Goal: Task Accomplishment & Management: Manage account settings

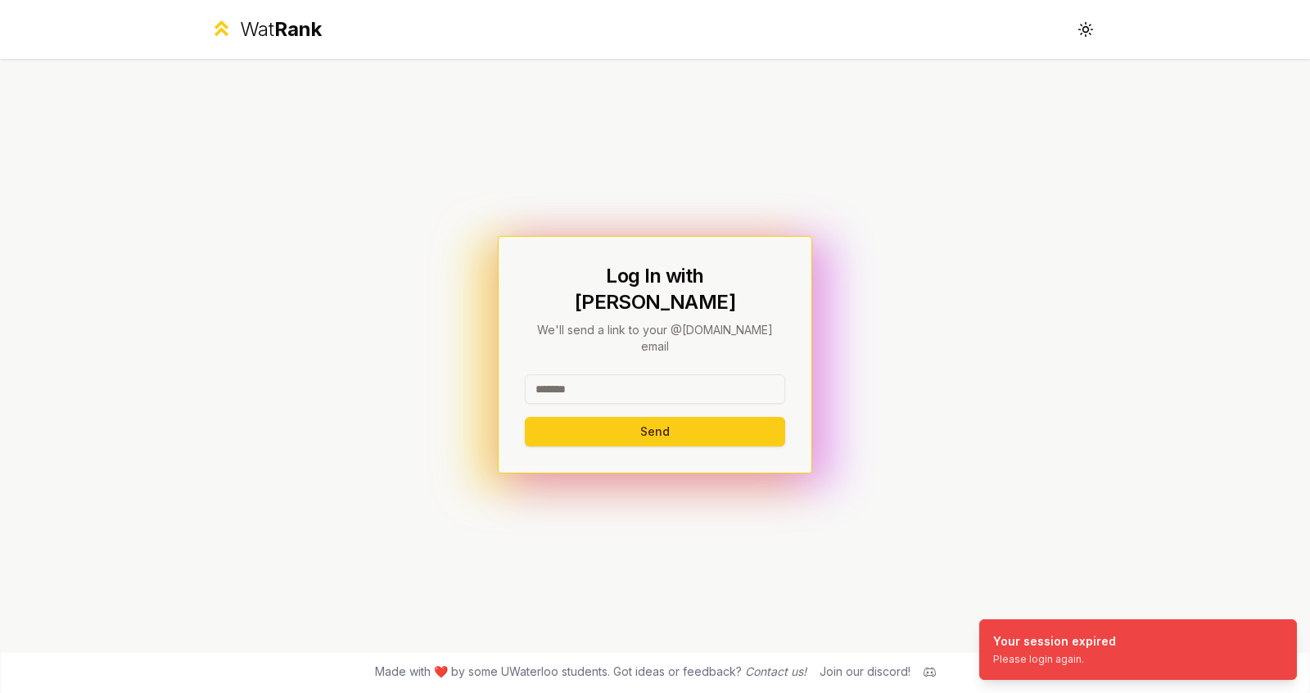
click at [672, 377] on input at bounding box center [655, 388] width 260 height 29
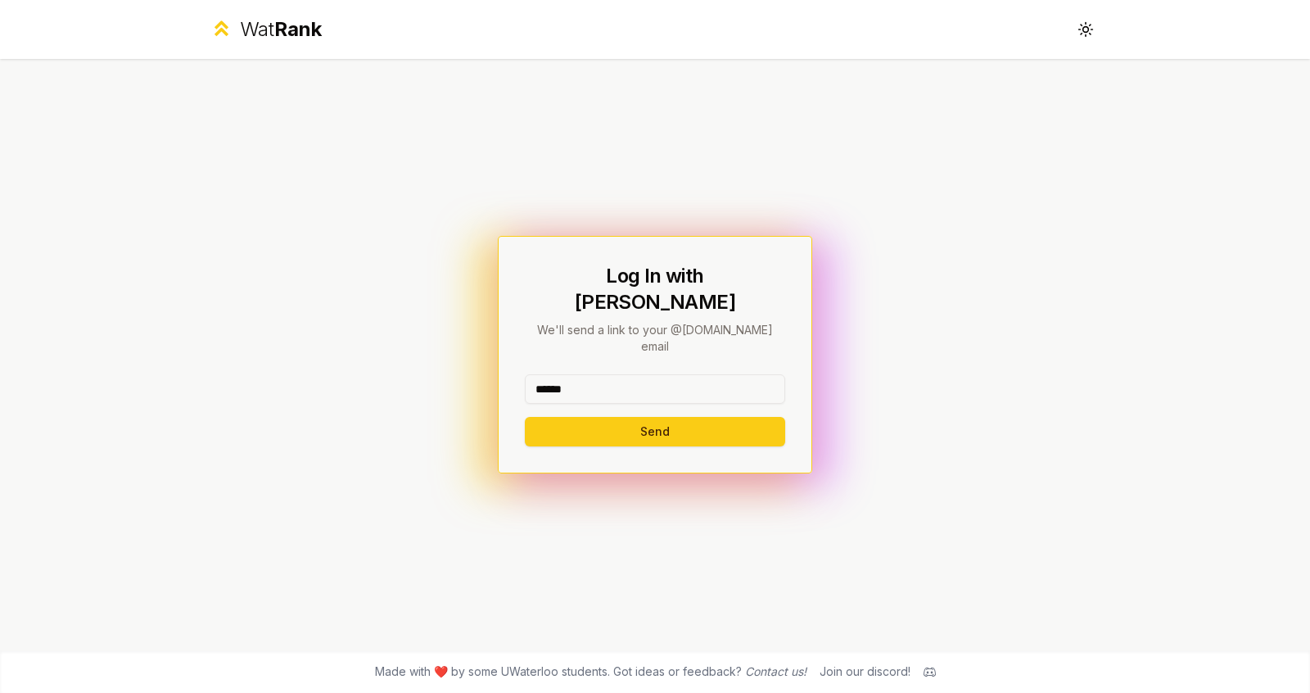
type input "******"
click at [525, 417] on button "Send" at bounding box center [655, 431] width 260 height 29
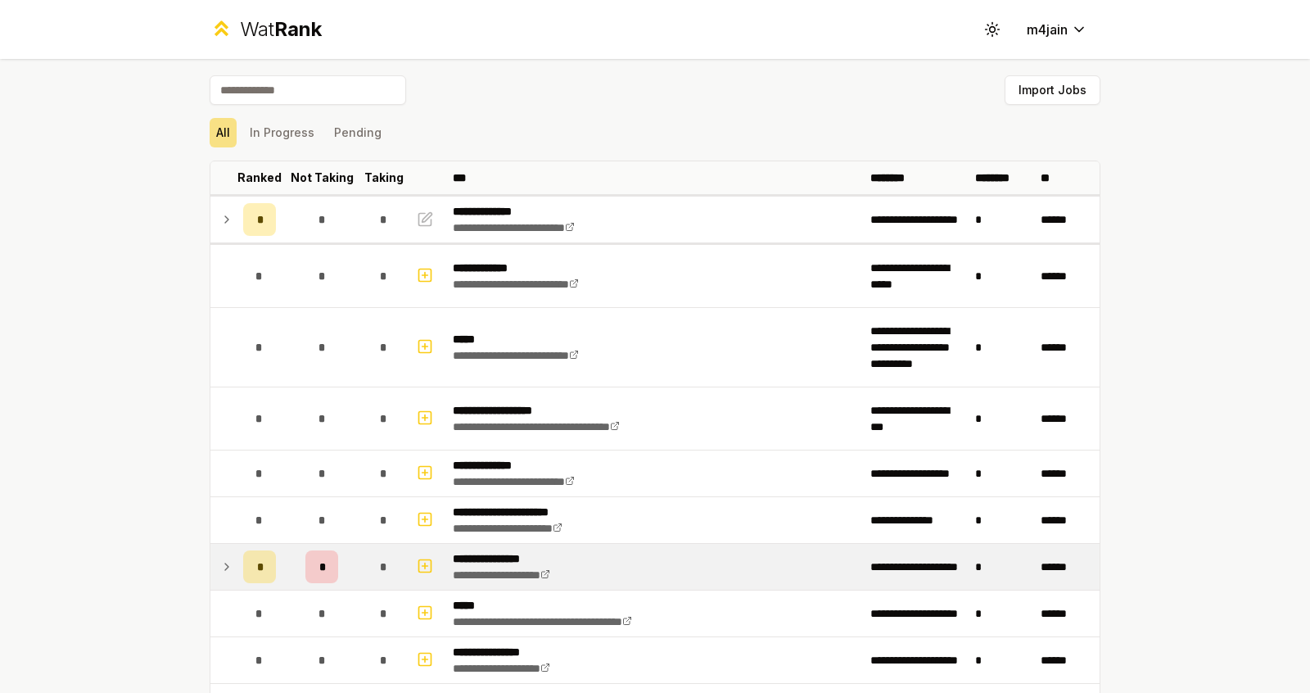
click at [220, 562] on icon at bounding box center [226, 567] width 13 height 20
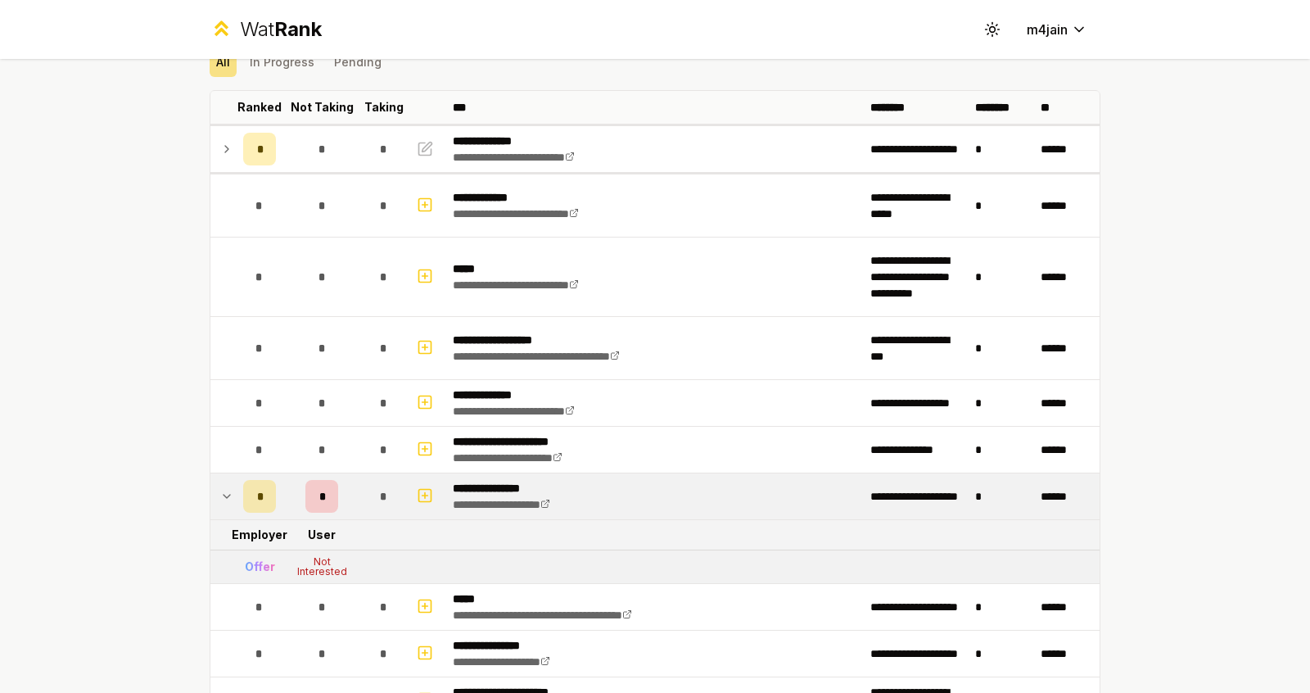
scroll to position [72, 0]
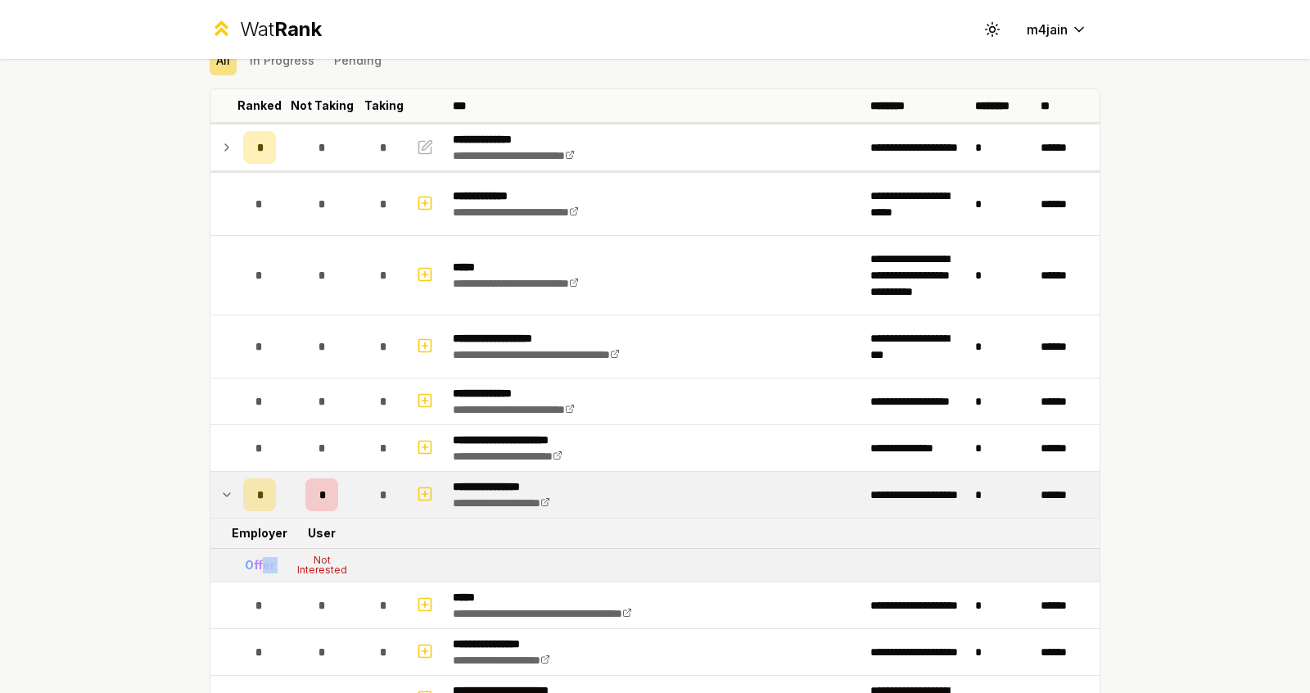
drag, startPoint x: 254, startPoint y: 561, endPoint x: 279, endPoint y: 561, distance: 25.4
click at [279, 561] on tr "Offer Not Interested" at bounding box center [654, 566] width 889 height 34
click at [259, 500] on div "*" at bounding box center [259, 494] width 33 height 33
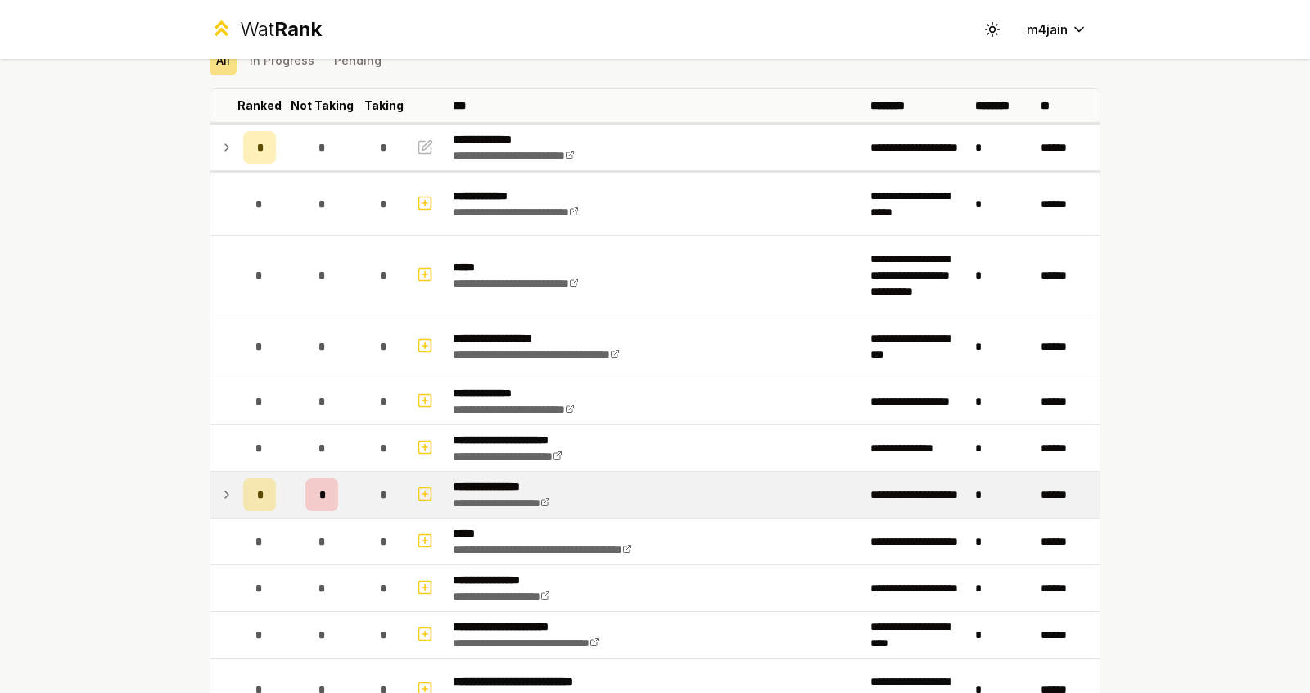
click at [259, 503] on div "*" at bounding box center [259, 494] width 33 height 33
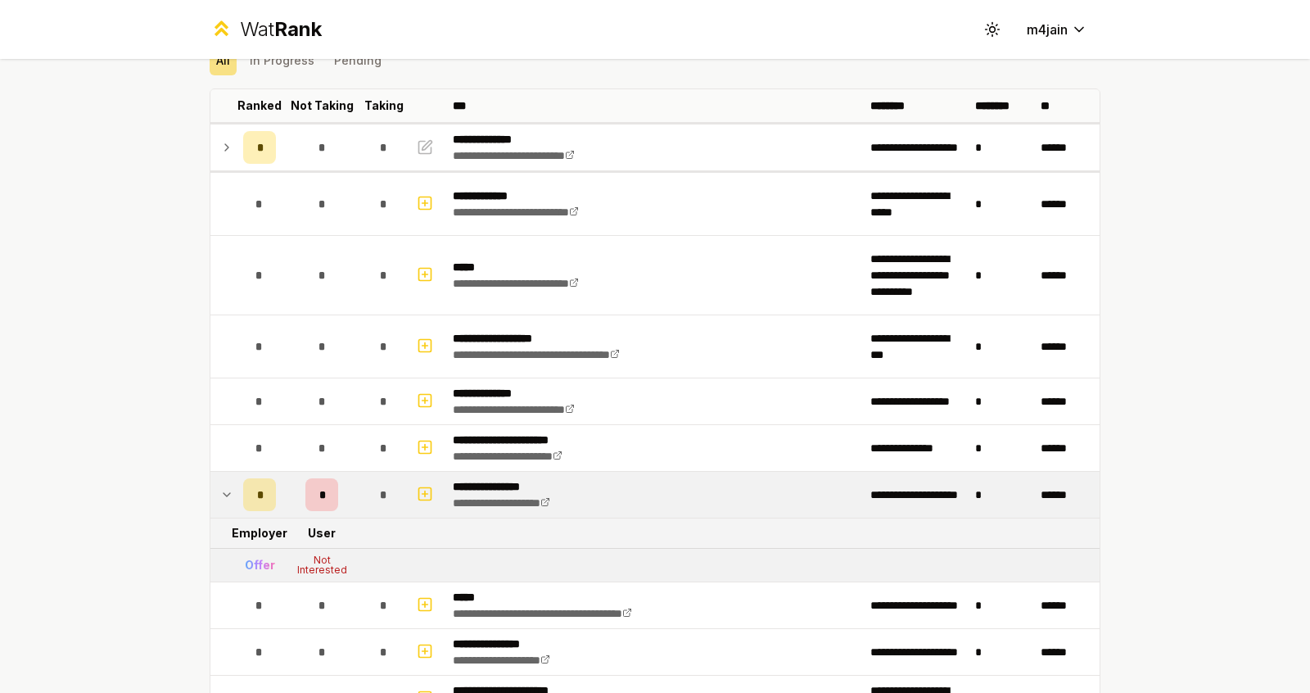
click at [257, 572] on td "Offer" at bounding box center [260, 565] width 46 height 33
click at [254, 557] on div "Offer" at bounding box center [260, 565] width 30 height 16
click at [307, 559] on div "Not Interested" at bounding box center [322, 565] width 66 height 20
click at [308, 559] on div "Not Interested" at bounding box center [322, 565] width 66 height 20
click at [336, 559] on div "Not Interested" at bounding box center [322, 565] width 66 height 20
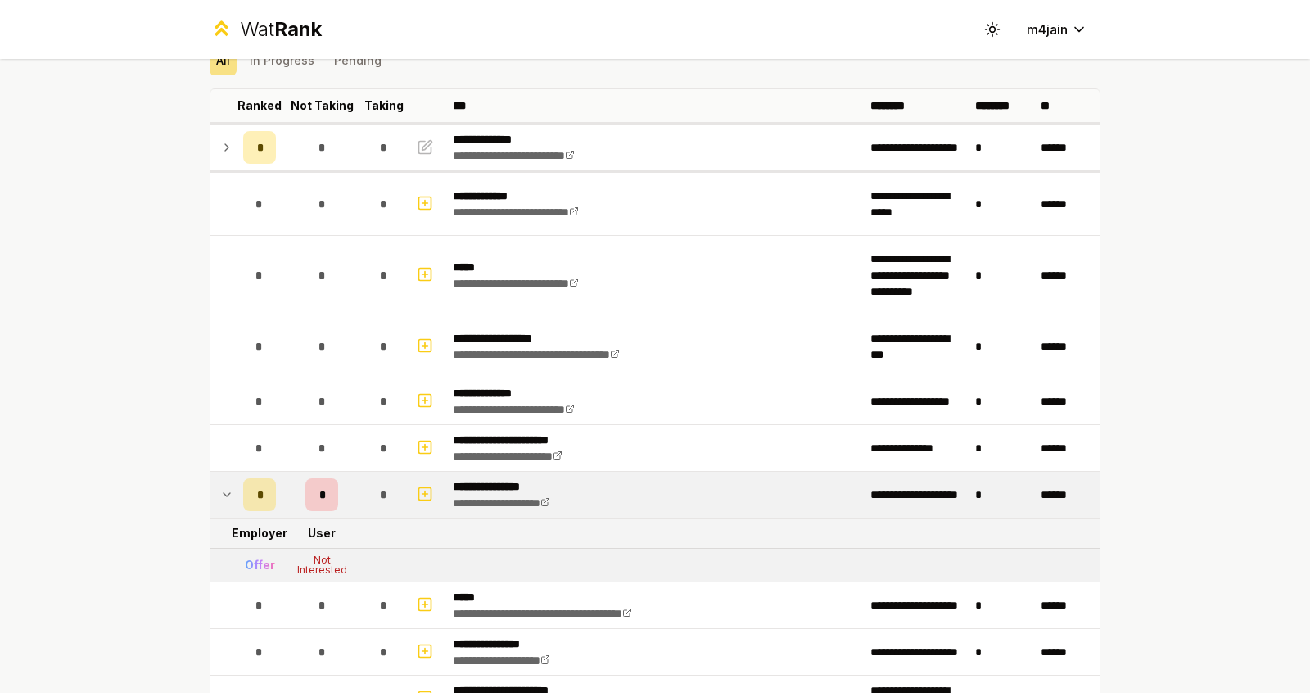
scroll to position [0, 0]
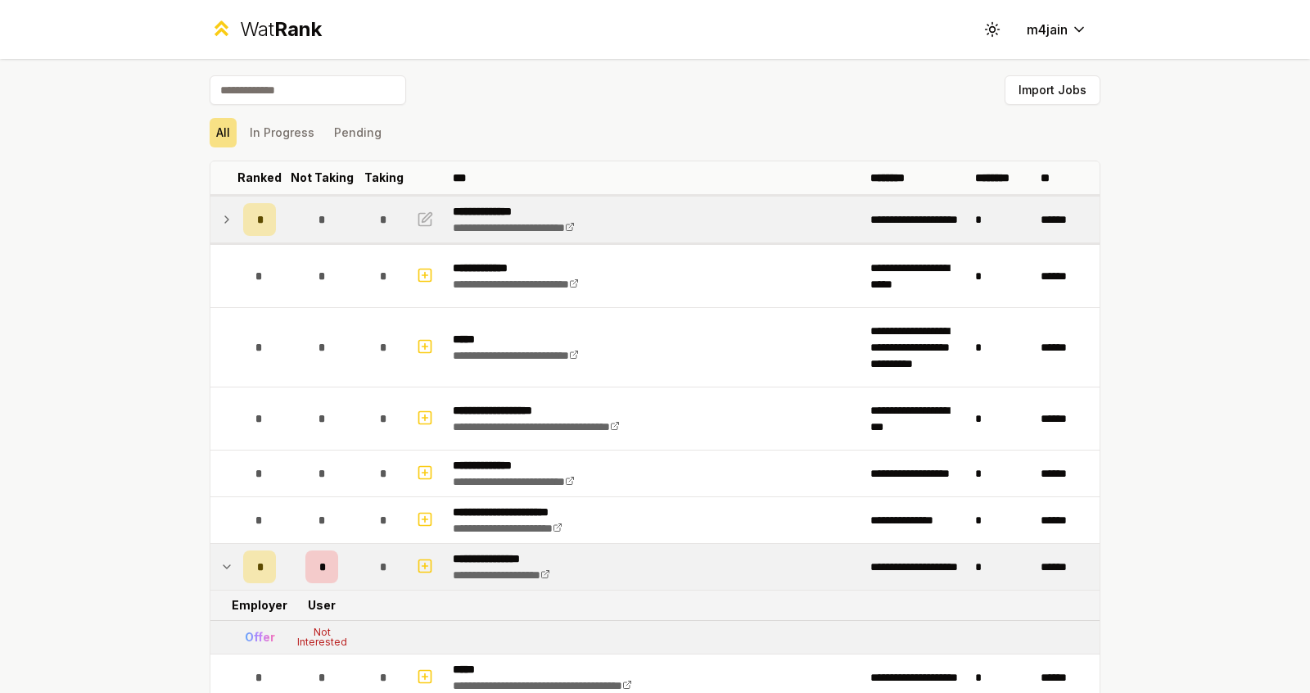
click at [218, 230] on td at bounding box center [223, 220] width 26 height 46
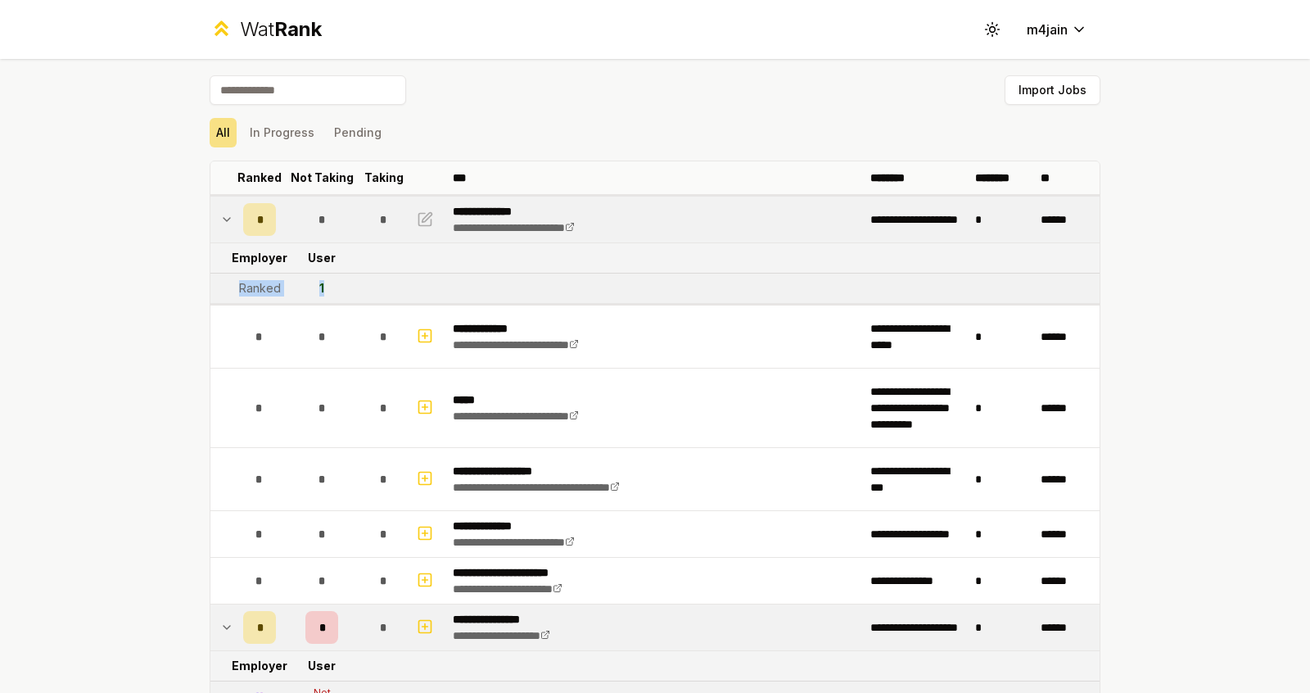
drag, startPoint x: 228, startPoint y: 283, endPoint x: 382, endPoint y: 283, distance: 154.0
click at [382, 283] on tr "Ranked 1" at bounding box center [654, 289] width 889 height 30
click at [1067, 217] on td "******" at bounding box center [1067, 220] width 66 height 46
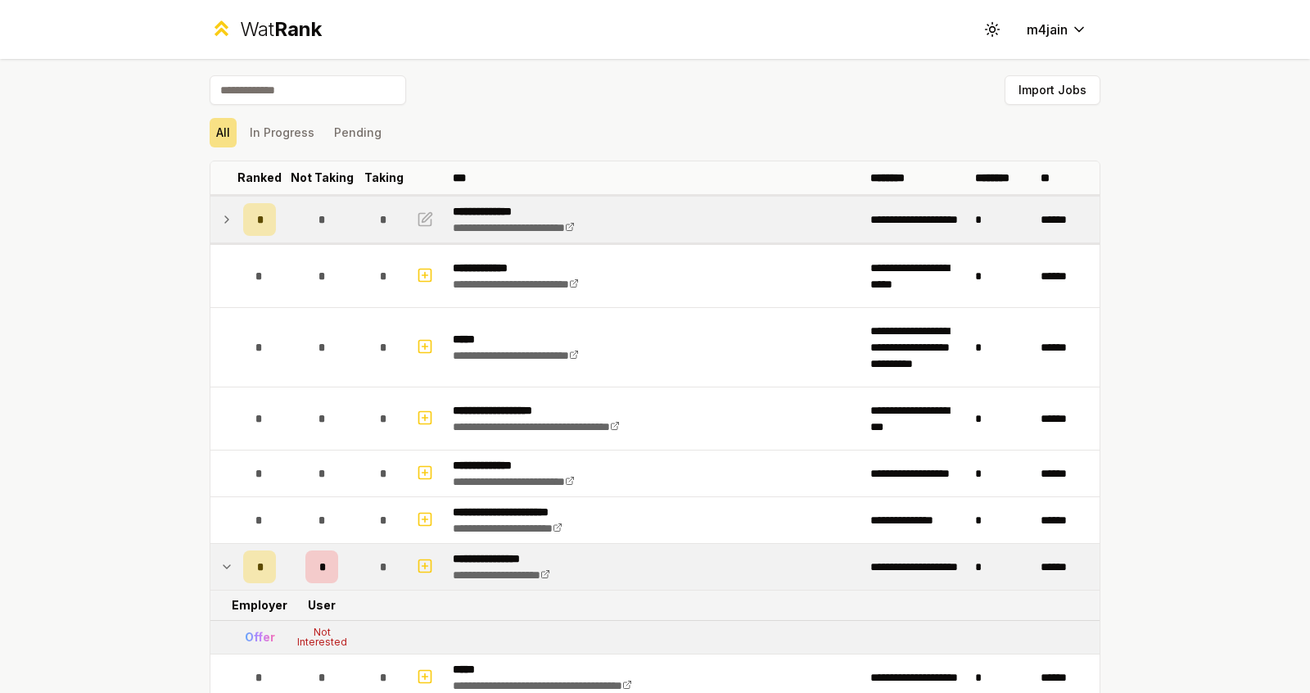
scroll to position [2017, 0]
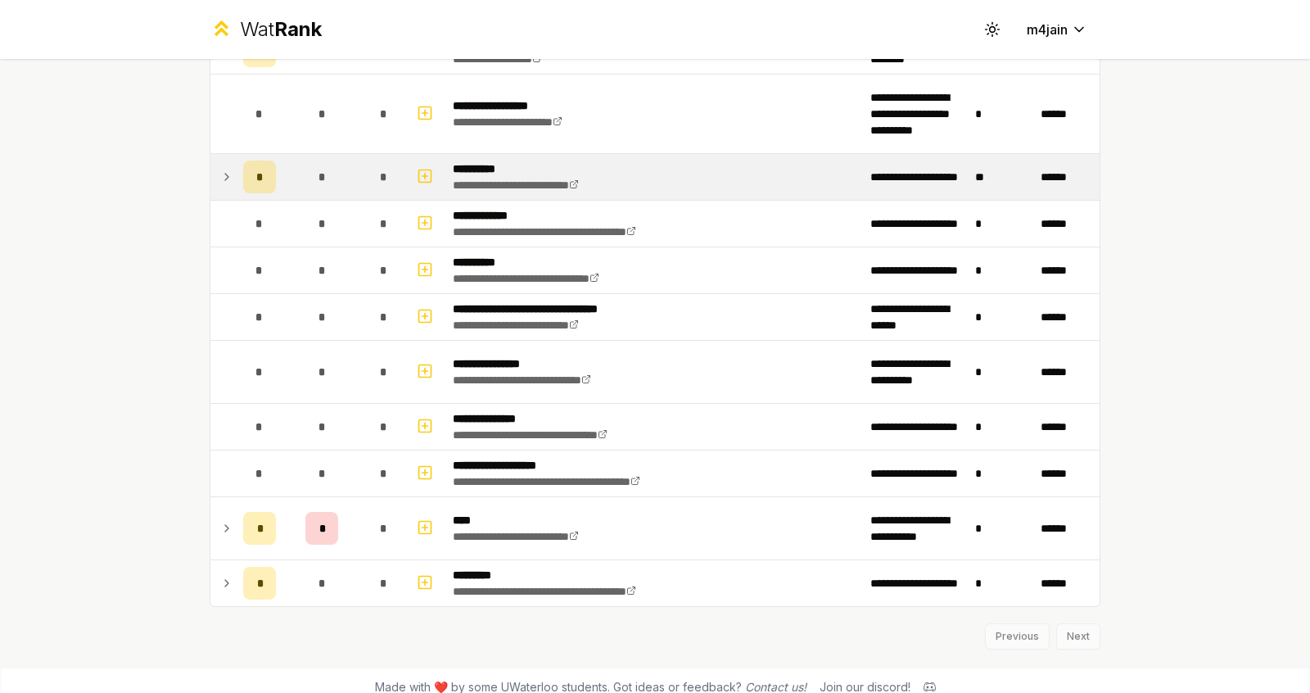
click at [220, 171] on icon at bounding box center [226, 177] width 13 height 20
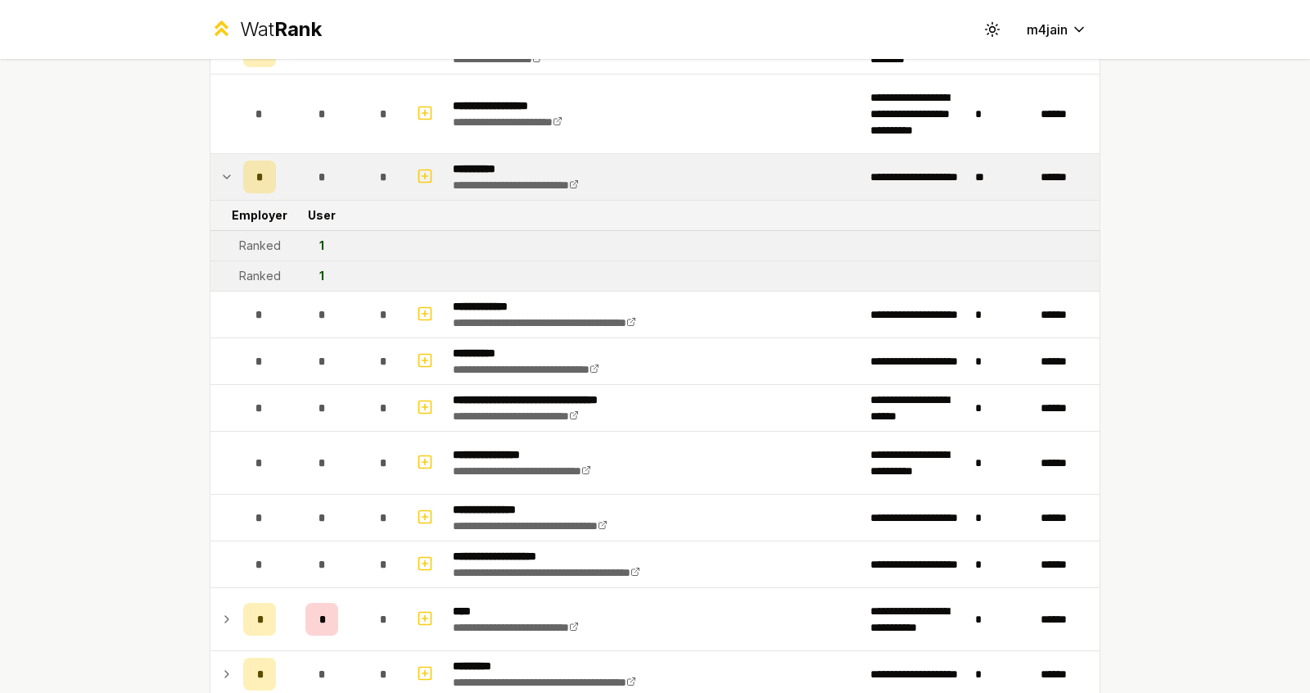
click at [220, 171] on icon at bounding box center [226, 177] width 13 height 20
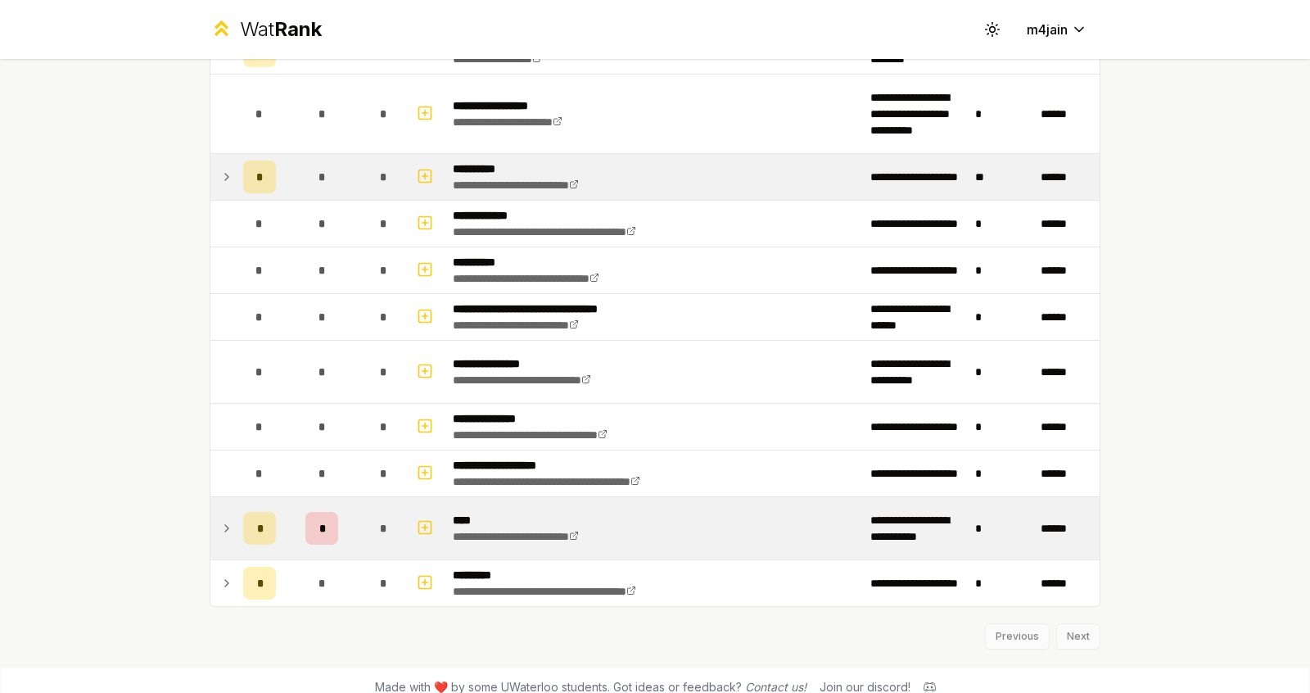
click at [221, 518] on icon at bounding box center [226, 528] width 13 height 20
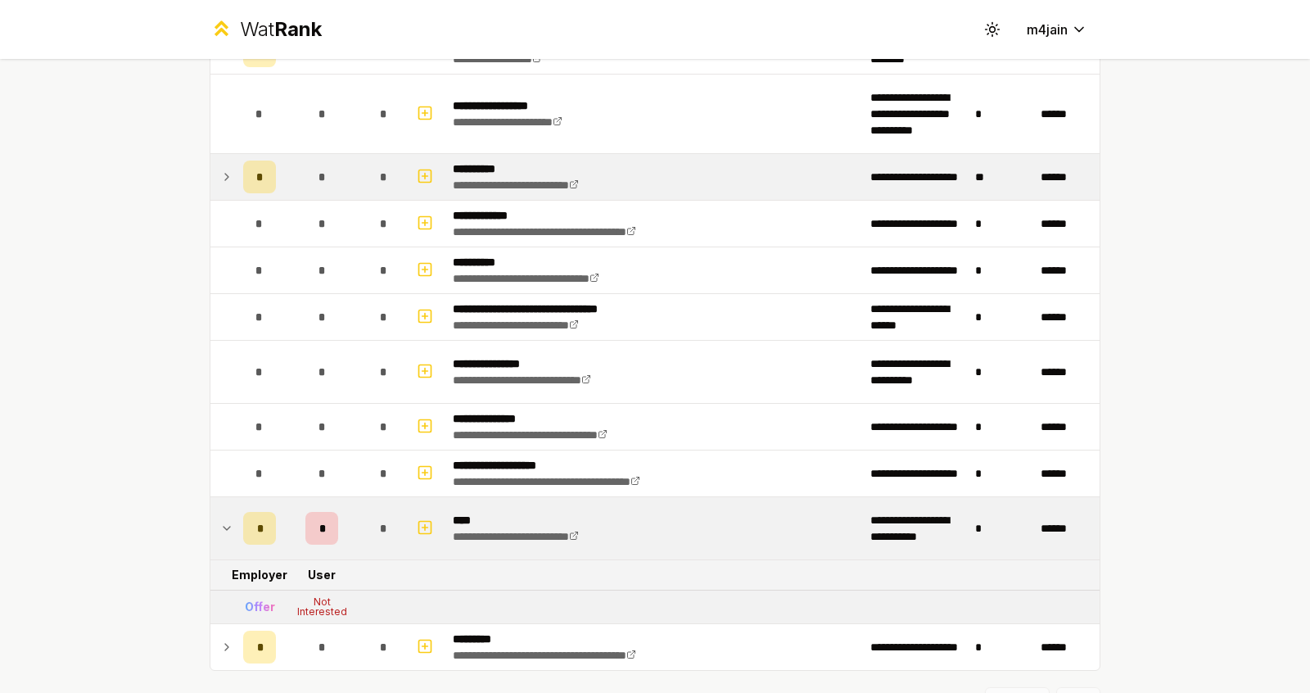
scroll to position [2081, 0]
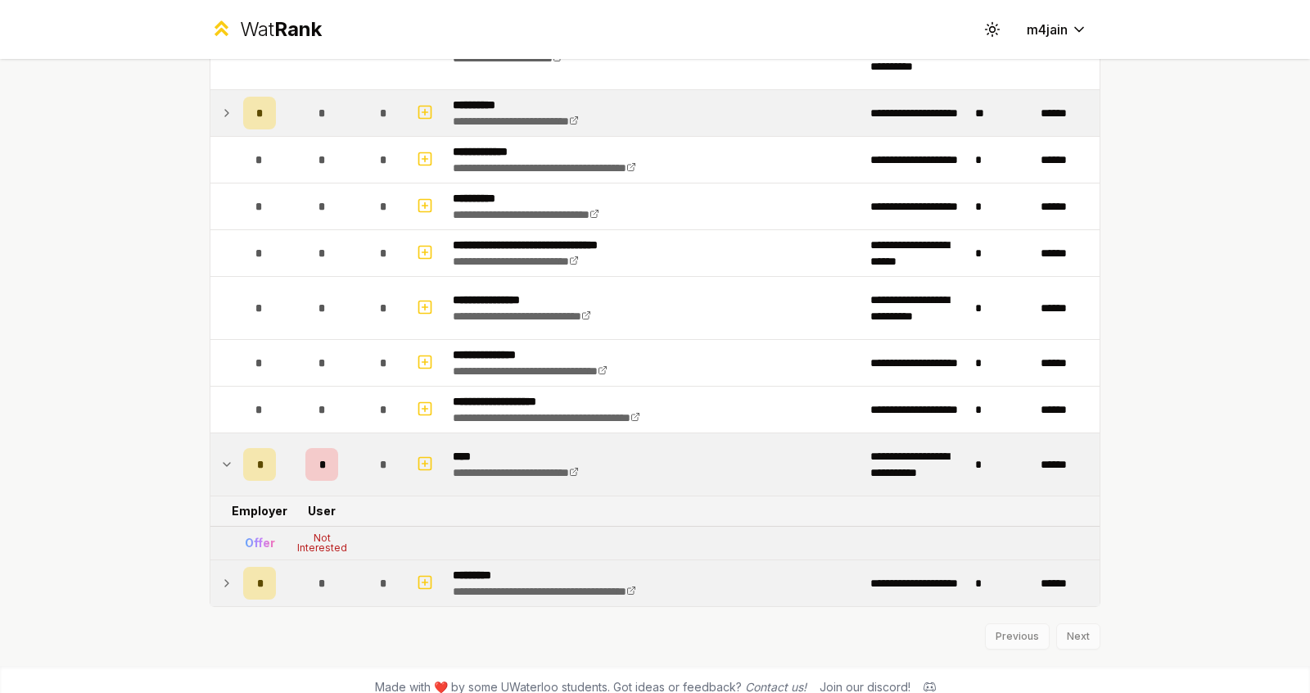
click at [217, 585] on td at bounding box center [223, 583] width 26 height 46
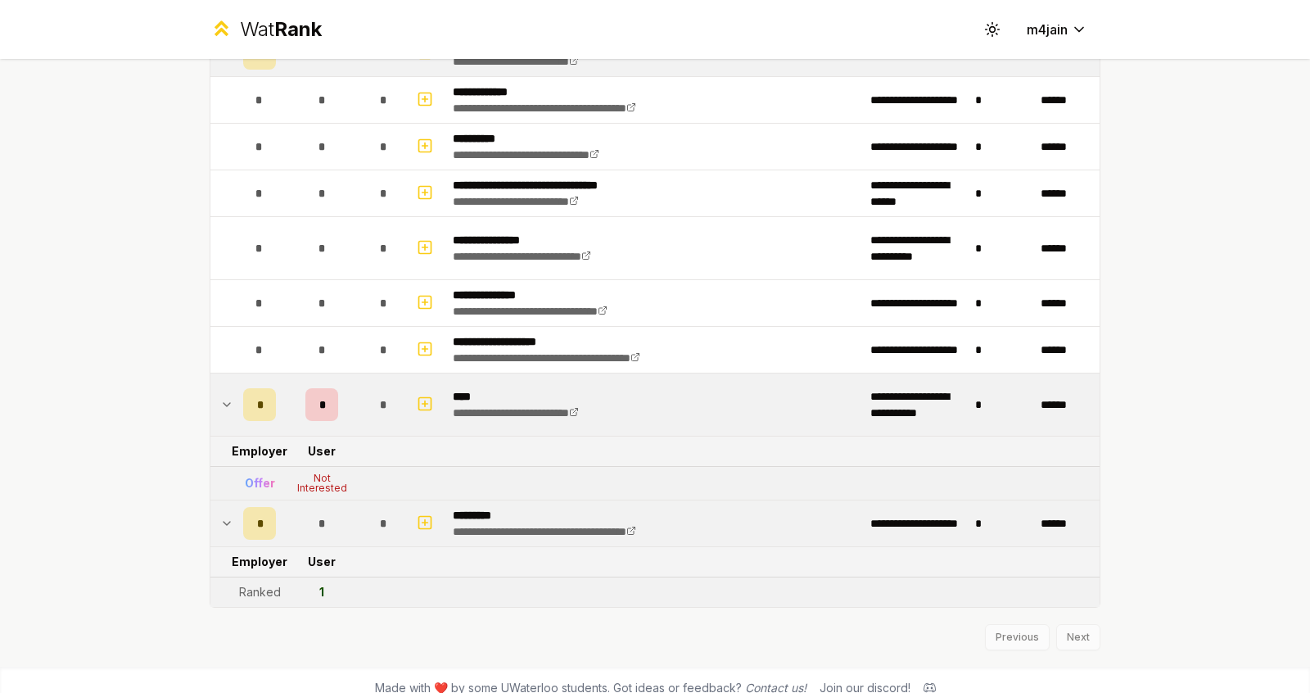
click at [217, 500] on td at bounding box center [223, 523] width 26 height 46
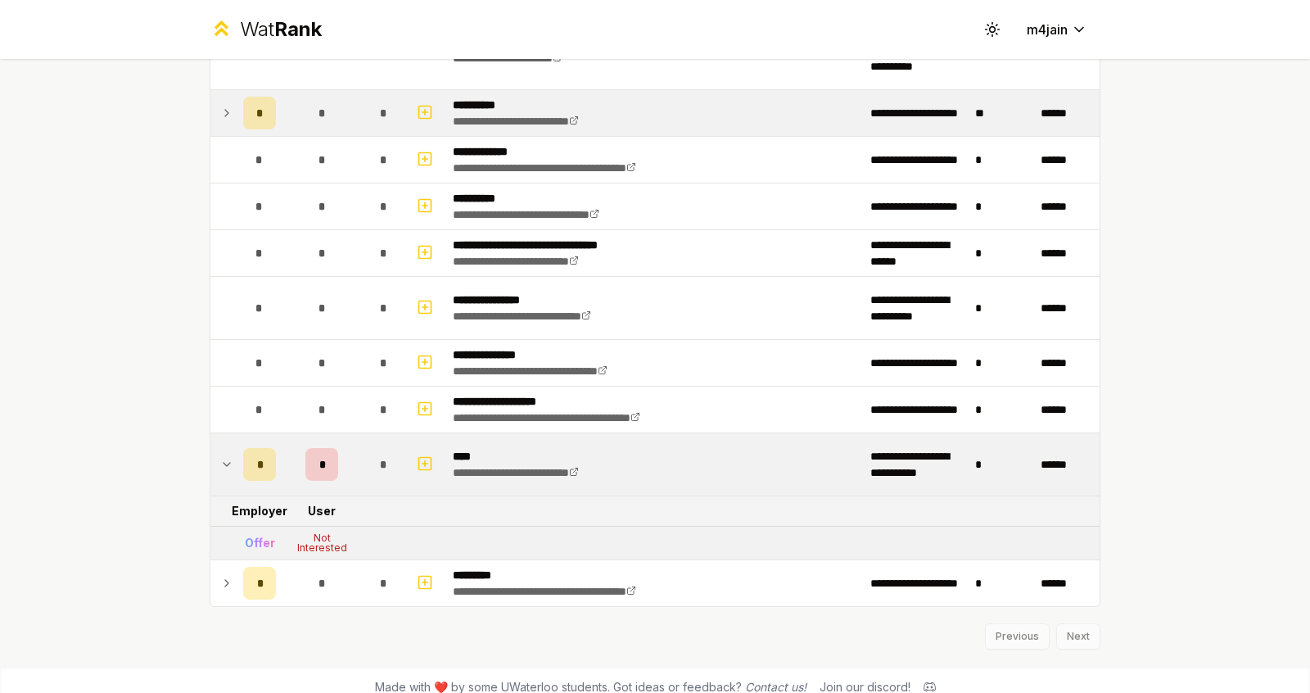
click at [220, 456] on icon at bounding box center [226, 465] width 13 height 20
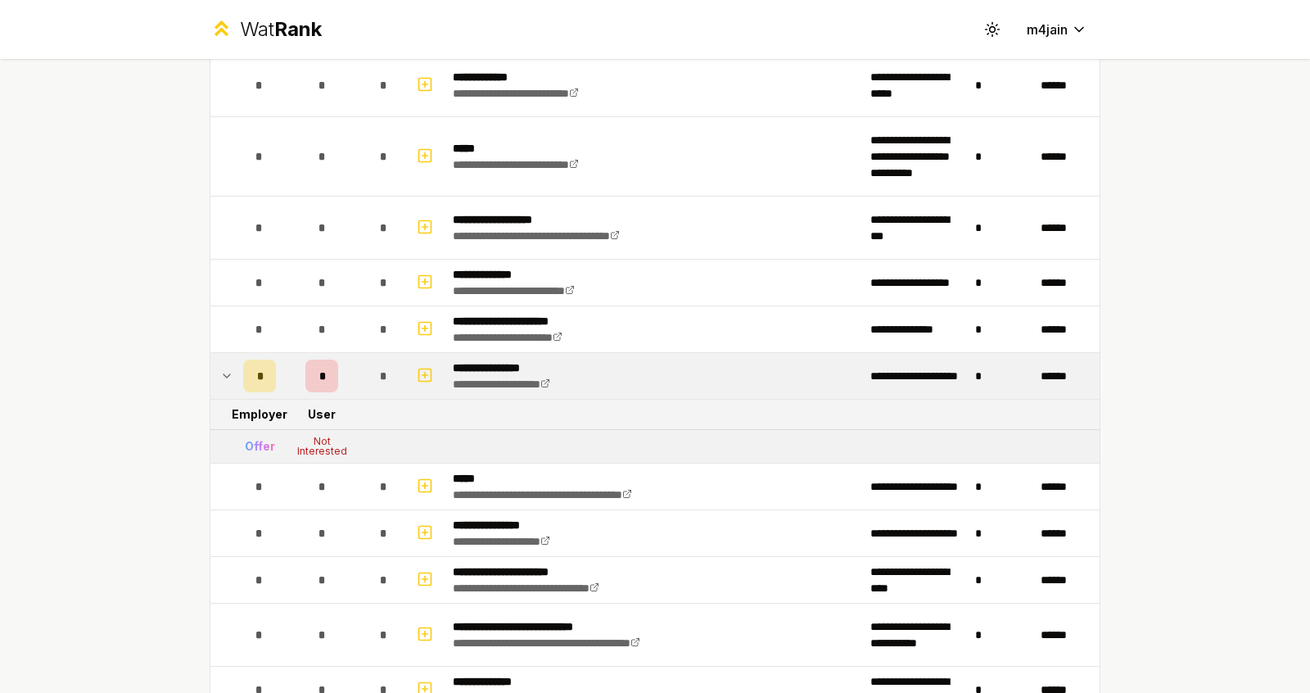
scroll to position [183, 0]
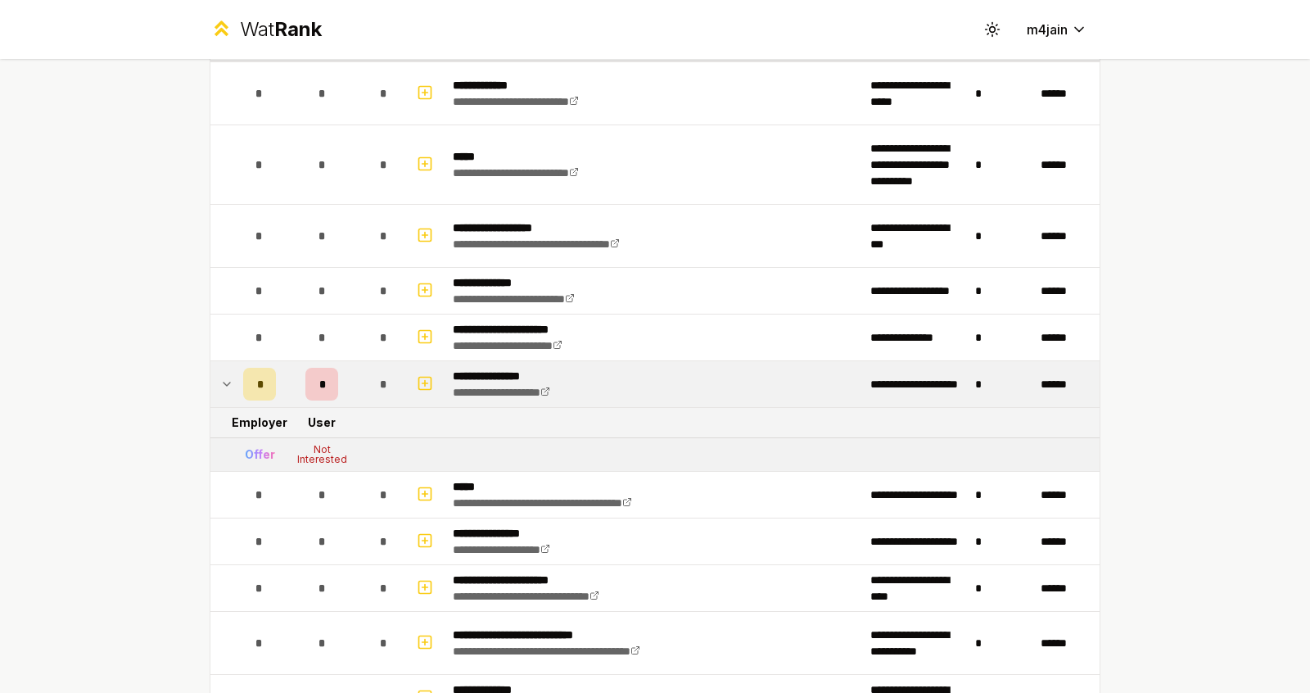
click at [218, 369] on td at bounding box center [223, 384] width 26 height 46
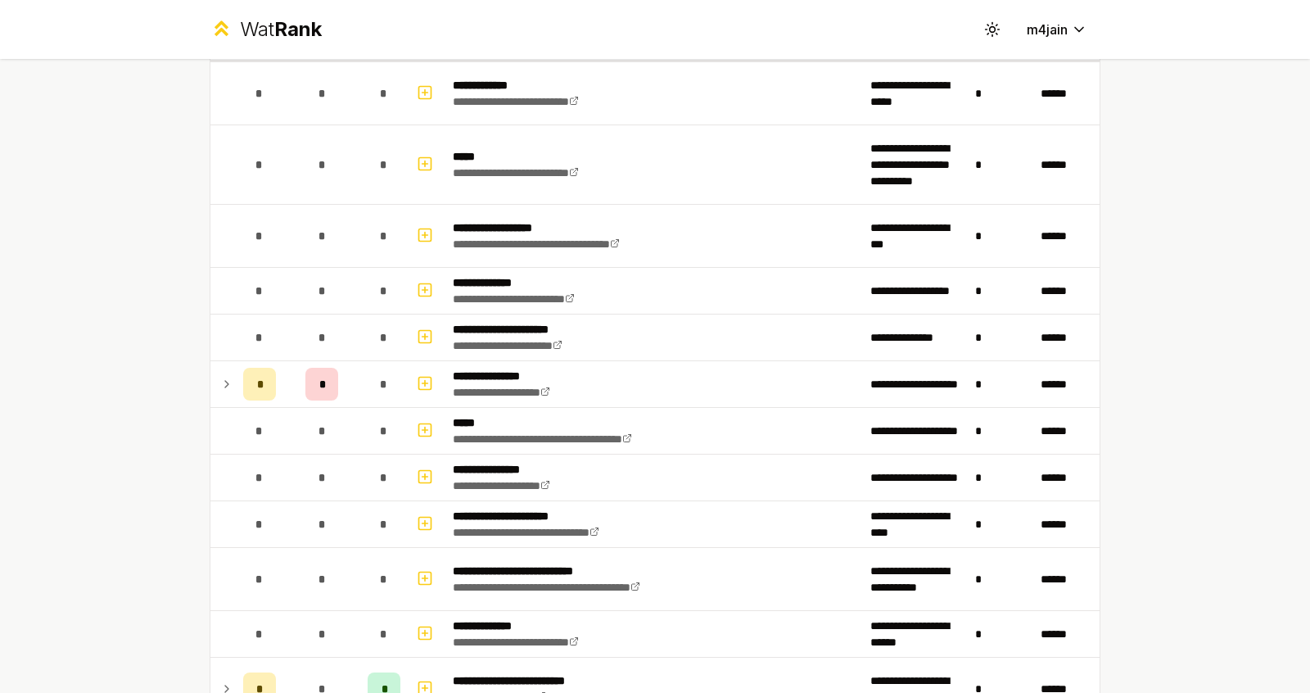
scroll to position [0, 0]
